Goal: Task Accomplishment & Management: Manage account settings

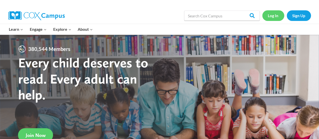
click at [267, 16] on link "Log In" at bounding box center [273, 15] width 22 height 10
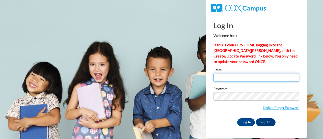
click at [244, 77] on input "Email" at bounding box center [256, 77] width 86 height 9
click at [218, 78] on input "Email" at bounding box center [256, 77] width 86 height 9
type input "lynchj@fortschools.org"
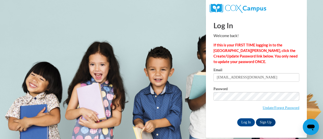
click at [237, 118] on input "Log In" at bounding box center [246, 122] width 18 height 8
click at [246, 123] on input "Log In" at bounding box center [246, 122] width 18 height 8
click at [246, 121] on input "Log In" at bounding box center [246, 122] width 18 height 8
click at [256, 80] on input "lynchj@fortschools.org" at bounding box center [256, 77] width 86 height 9
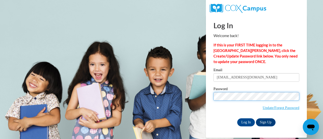
click at [237, 118] on input "Log In" at bounding box center [246, 122] width 18 height 8
